Goal: Transaction & Acquisition: Purchase product/service

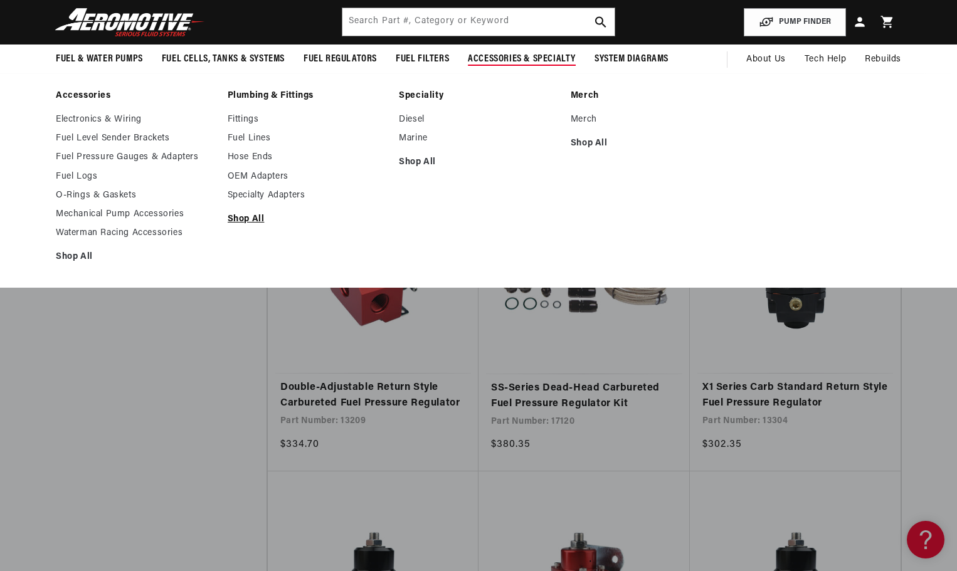
click at [236, 218] on link "Shop All" at bounding box center [307, 219] width 159 height 11
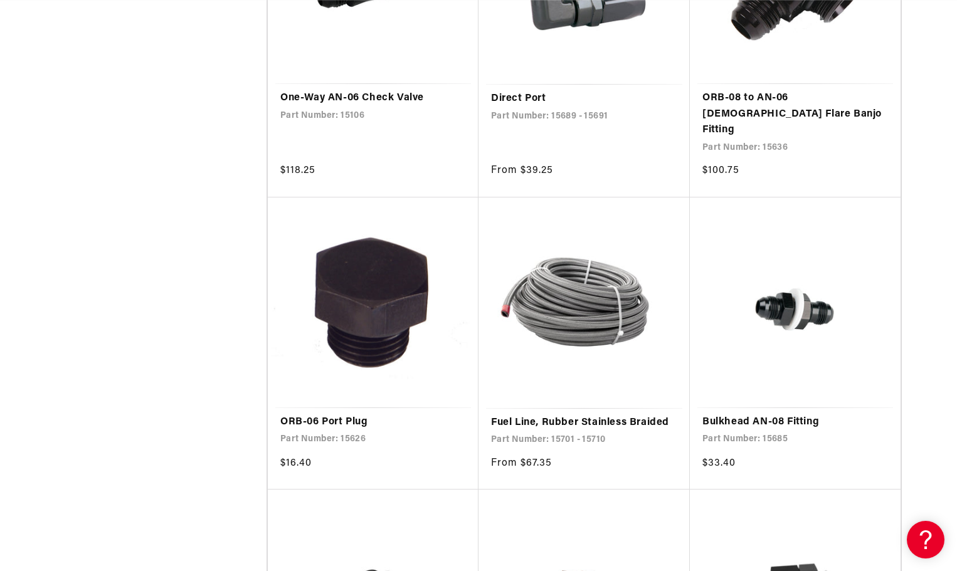
scroll to position [1380, 0]
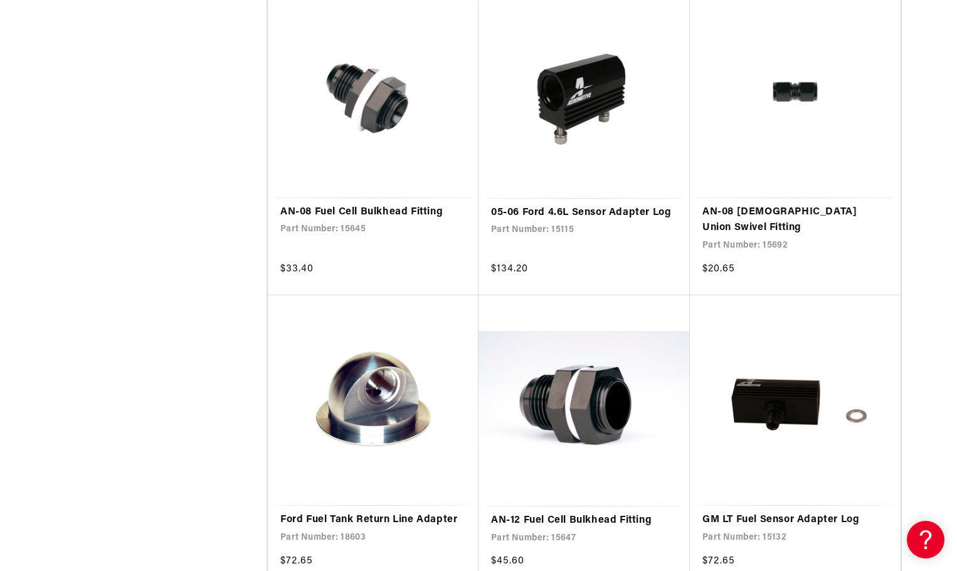
scroll to position [0, 2386]
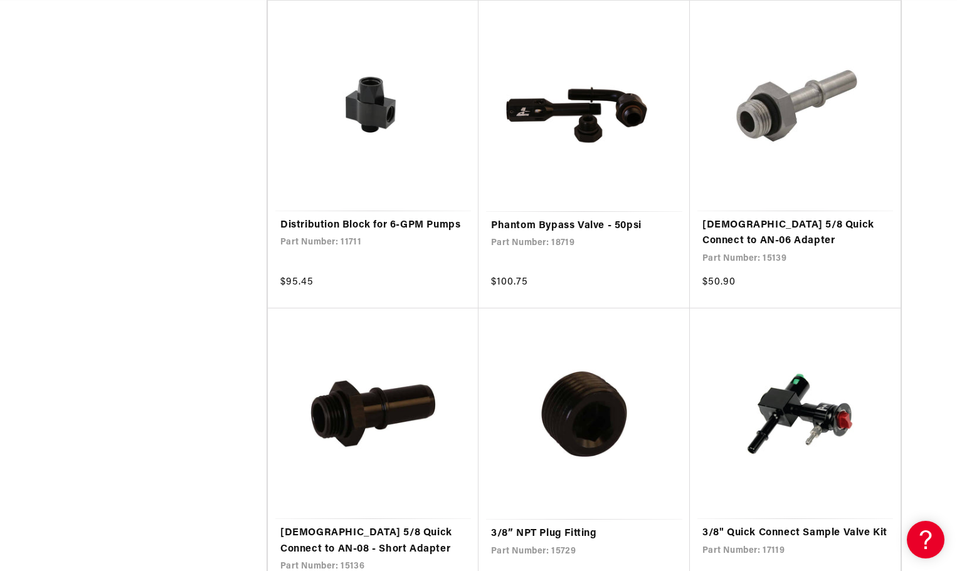
scroll to position [7151, 0]
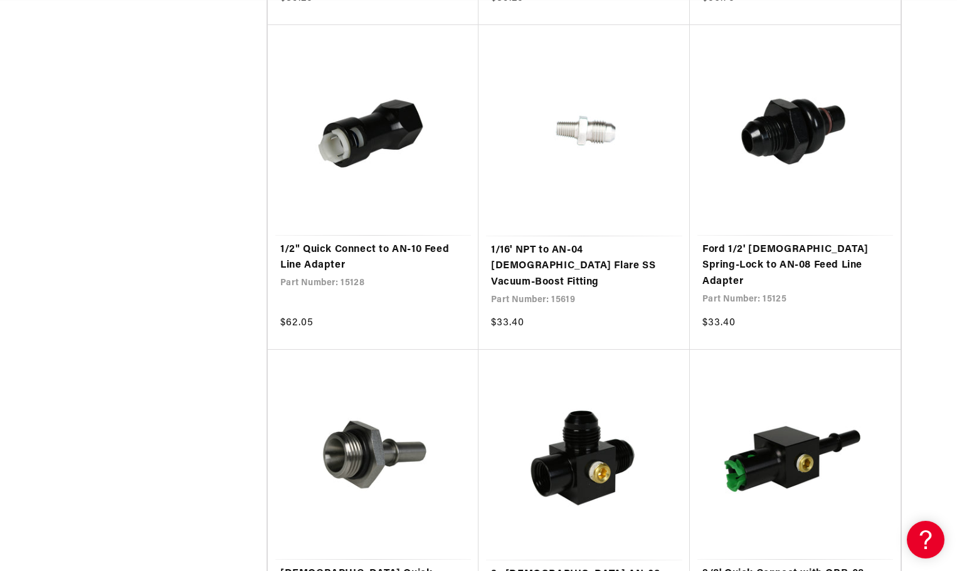
click at [746, 566] on link "3/8' Quick Connect with ORB-08 Access Port" at bounding box center [796, 582] width 186 height 32
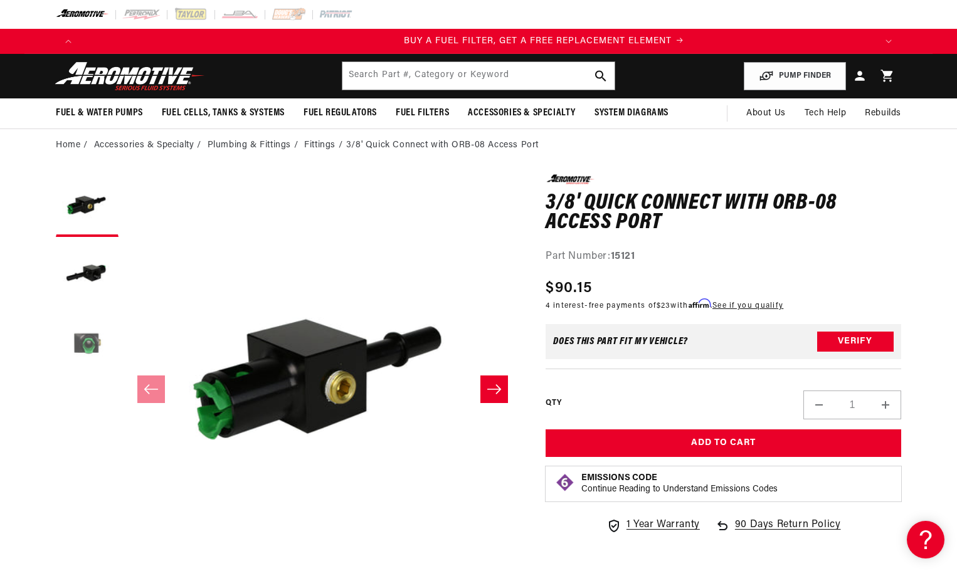
scroll to position [0, 795]
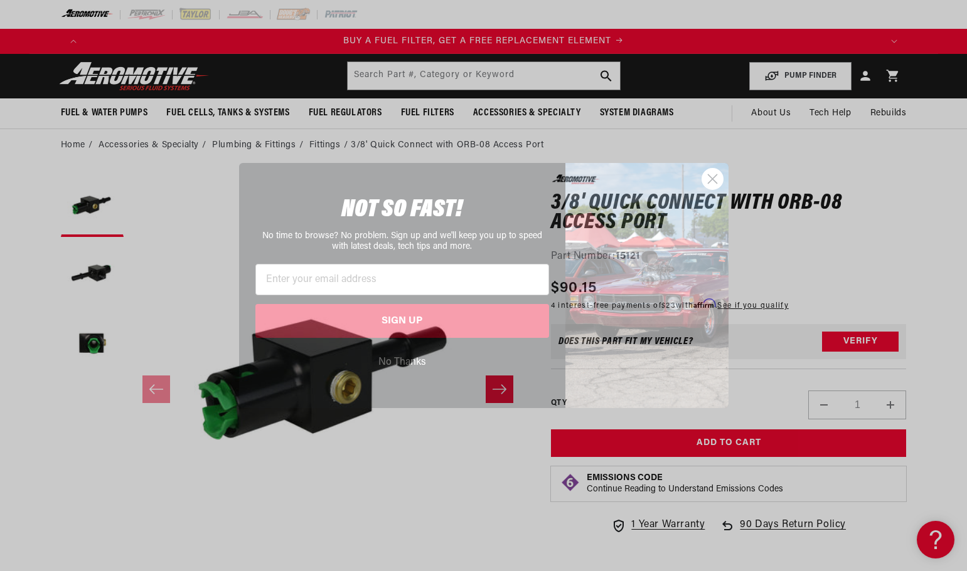
click at [703, 181] on circle "Close dialog" at bounding box center [711, 179] width 21 height 21
